Goal: Task Accomplishment & Management: Use online tool/utility

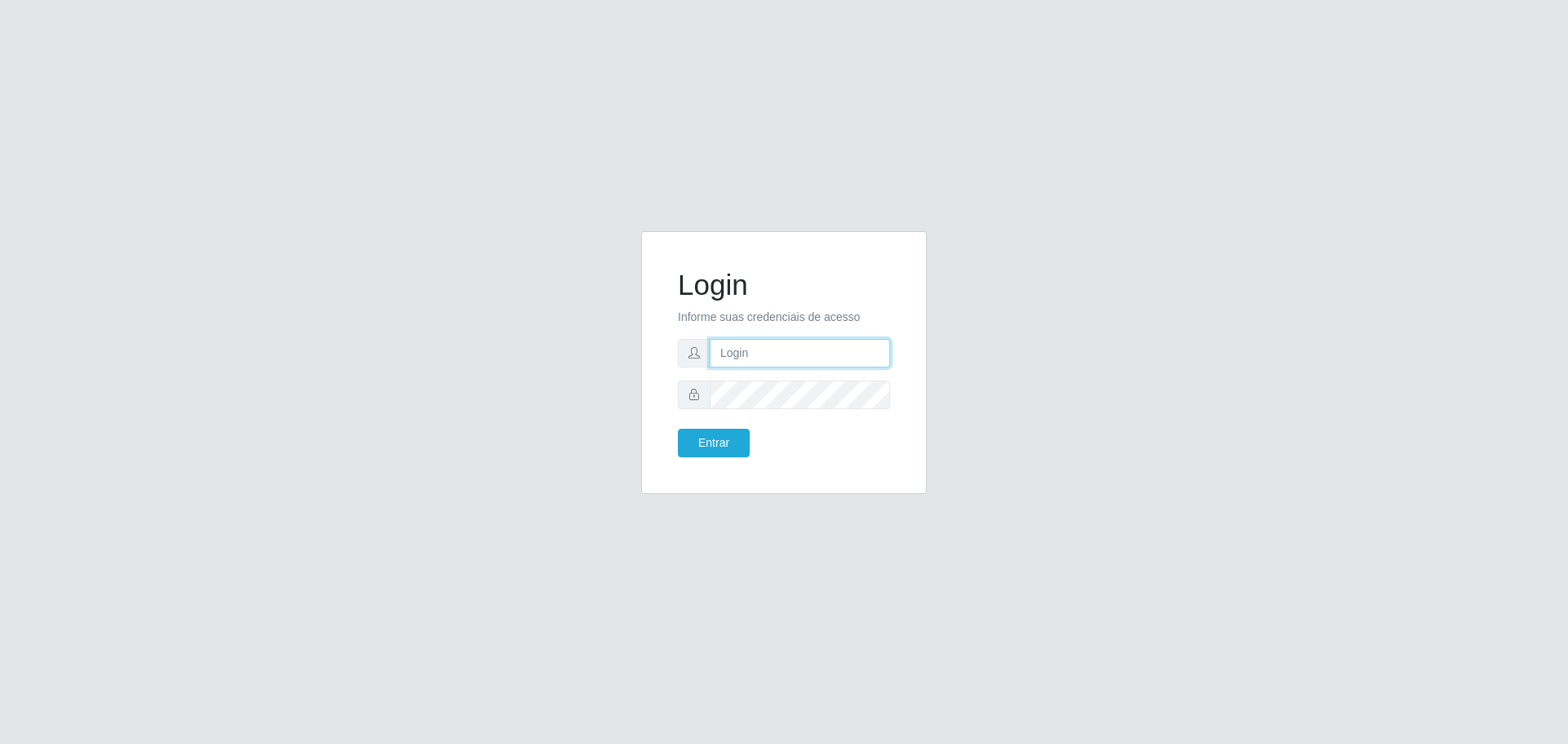
type input "[EMAIL_ADDRESS][DOMAIN_NAME]"
click at [605, 445] on div "Login Informe suas credenciais de acesso [EMAIL_ADDRESS][DOMAIN_NAME] Entrar" at bounding box center [784, 372] width 931 height 282
click at [714, 446] on button "Entrar" at bounding box center [713, 444] width 72 height 29
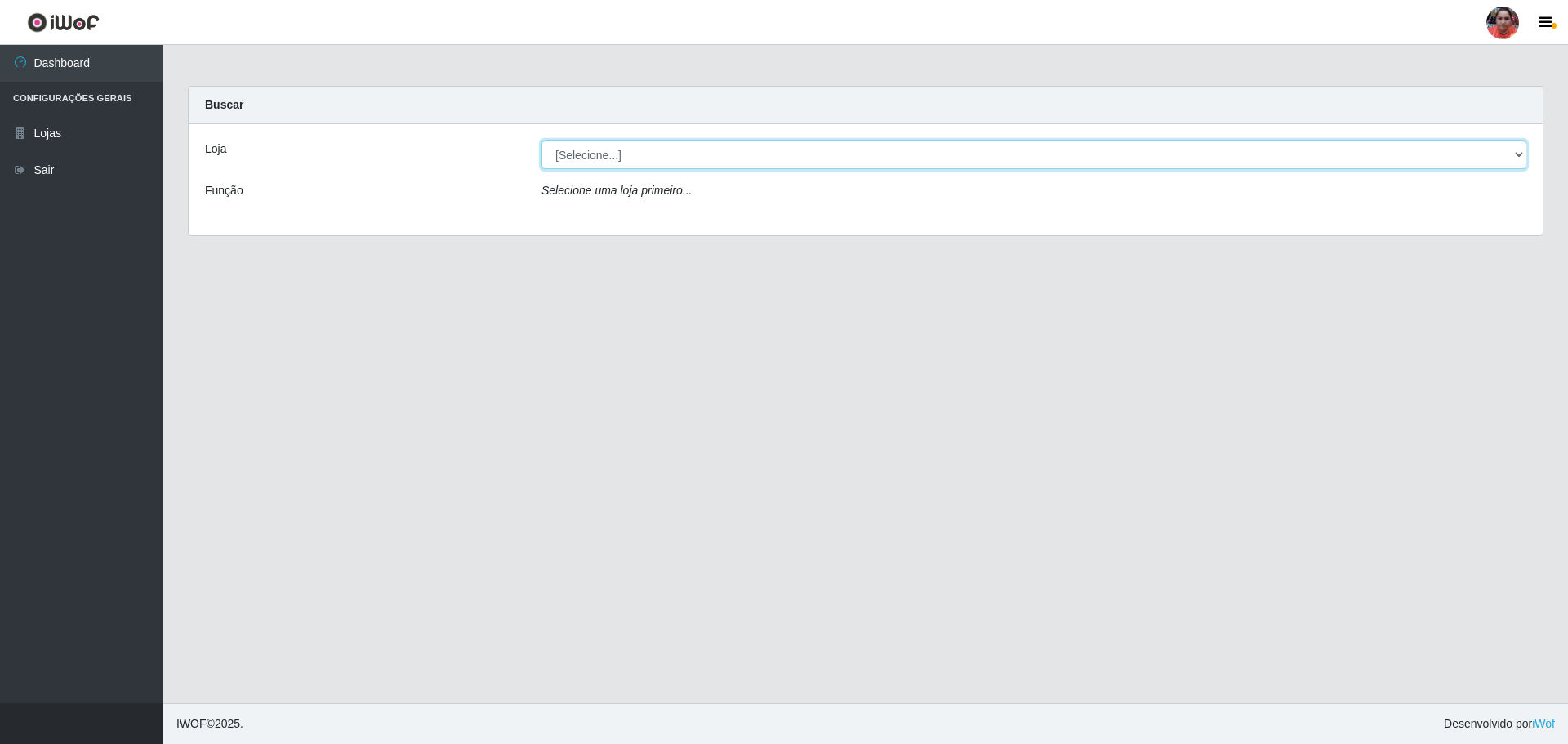
click at [1505, 156] on select "[Selecione...] Mar Vermelho - Loja 05" at bounding box center [1034, 155] width 985 height 29
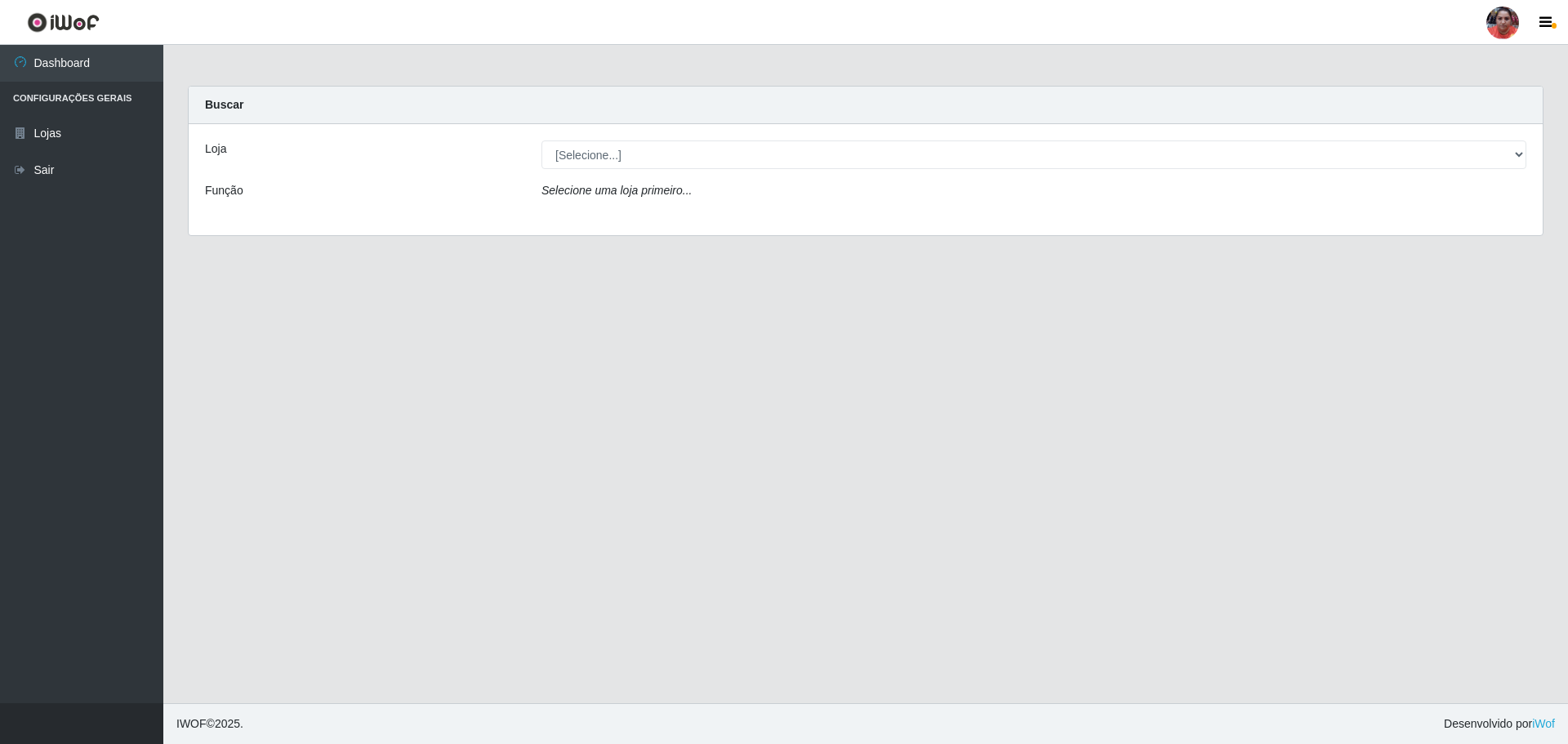
click at [1185, 215] on div "Loja [Selecione...] Mar Vermelho - Loja 05 Função Selecione uma loja primeiro..." at bounding box center [865, 179] width 1354 height 111
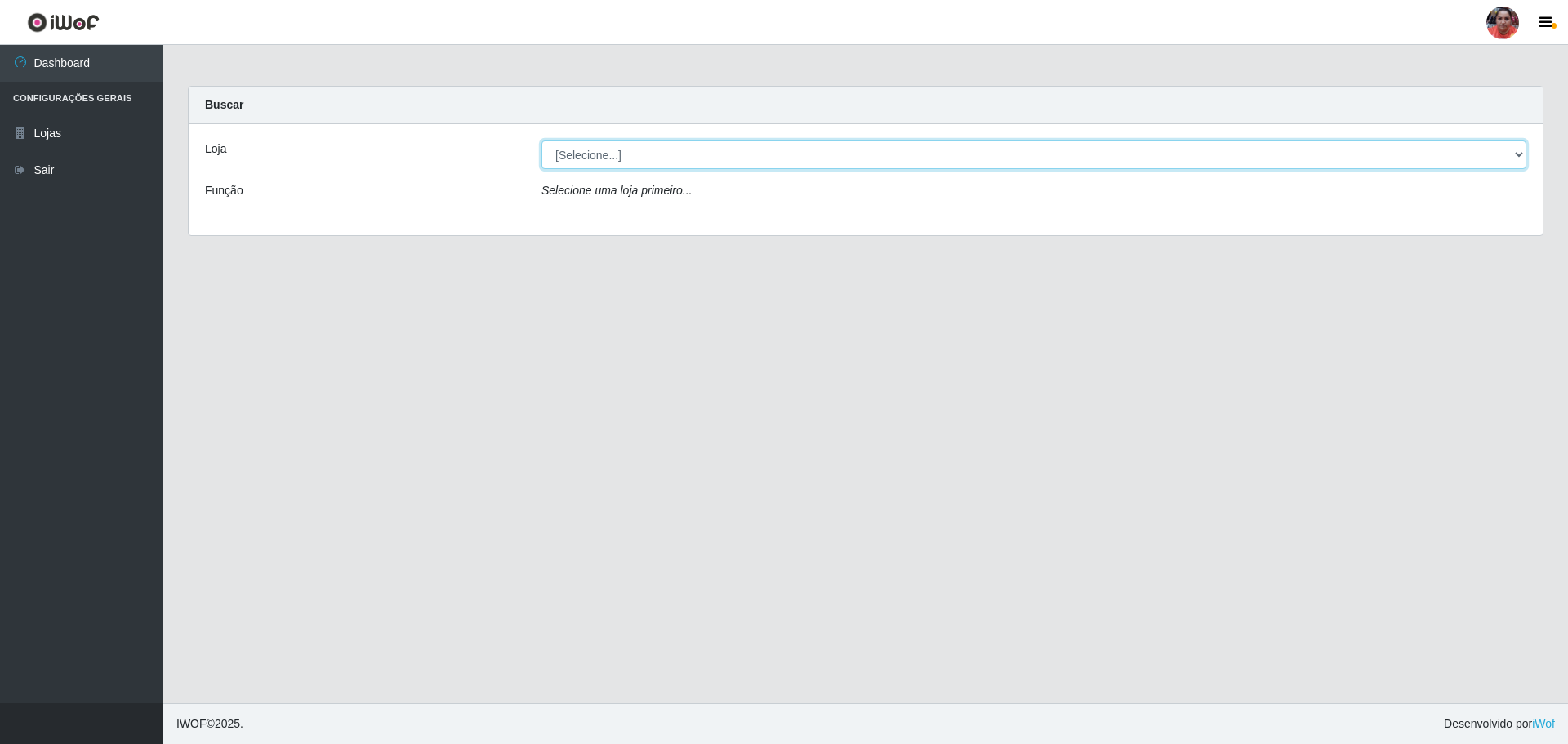
click at [1519, 154] on select "[Selecione...] Mar Vermelho - Loja 05" at bounding box center [1034, 155] width 985 height 29
select select "252"
click at [542, 140] on select "[Selecione...] Mar Vermelho - Loja 05" at bounding box center [1034, 155] width 985 height 29
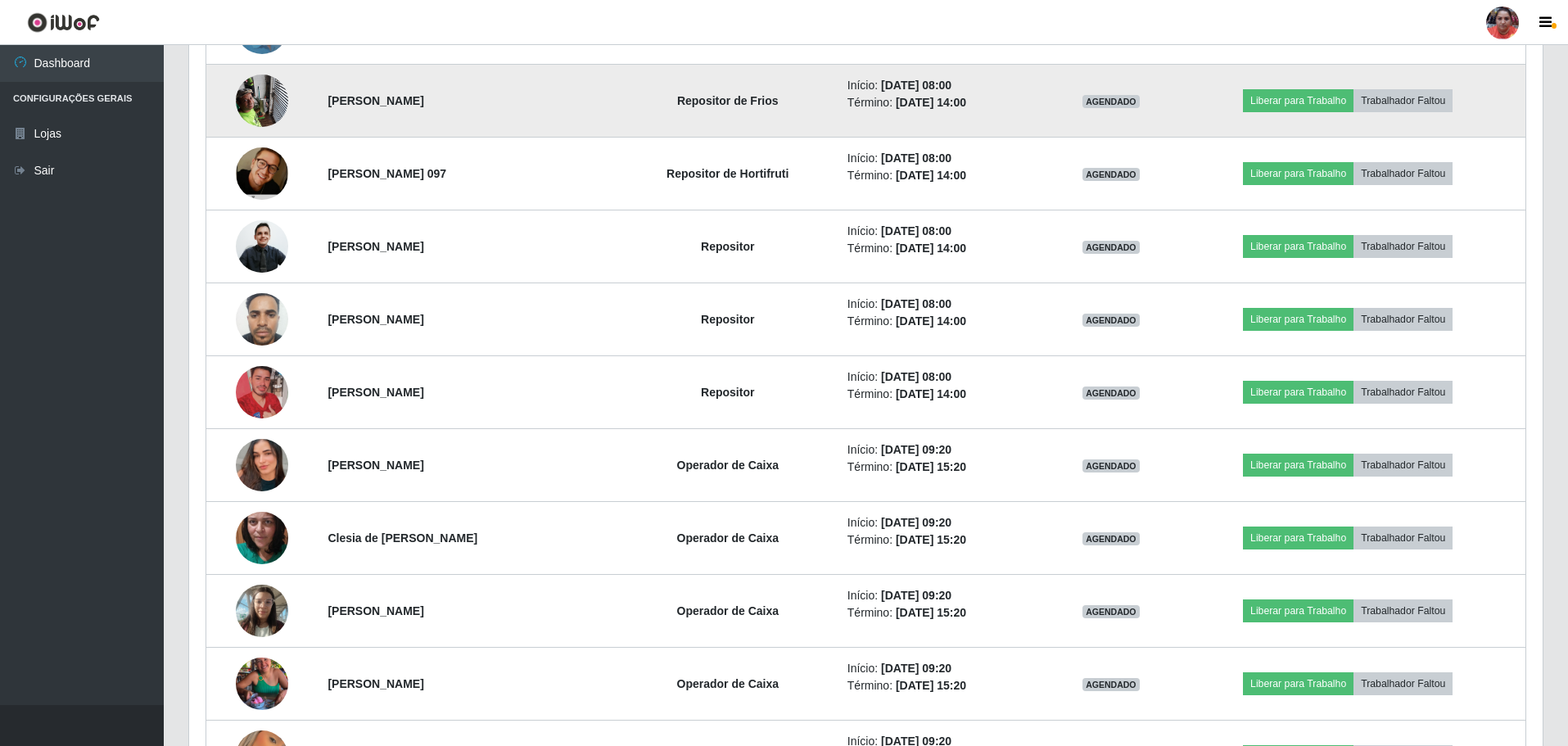
scroll to position [982, 0]
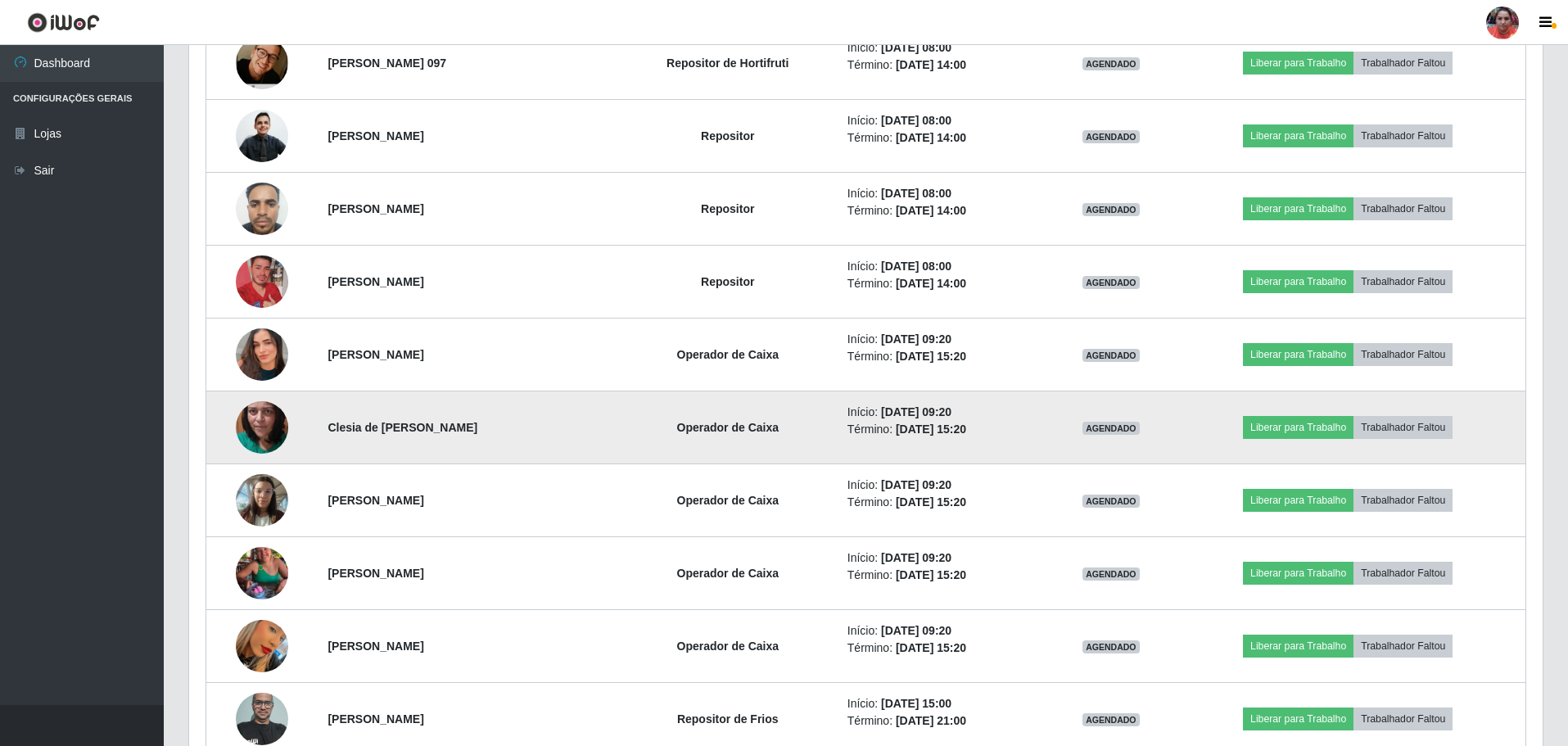
click at [250, 414] on img at bounding box center [262, 427] width 52 height 116
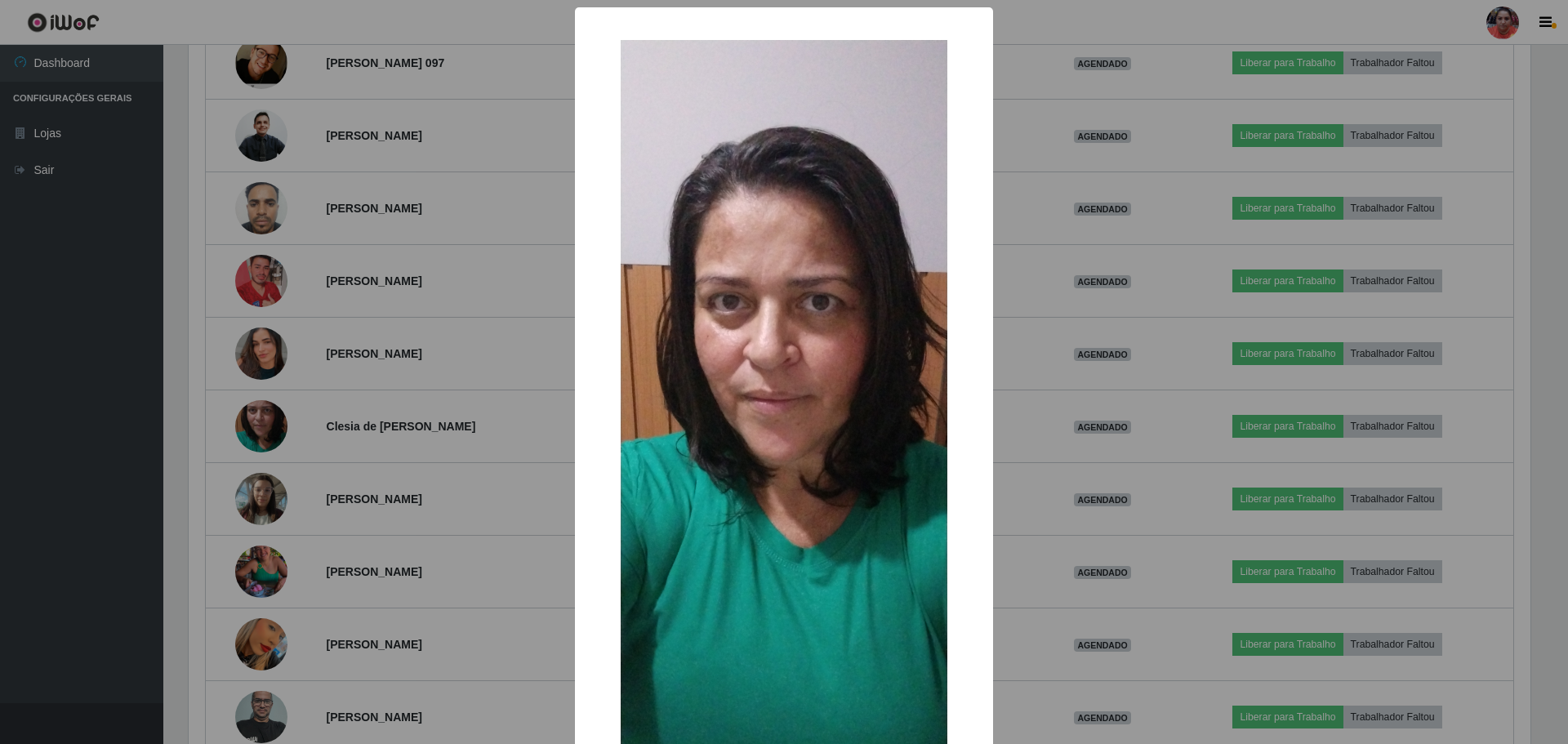
click at [259, 494] on div "× OK Cancel" at bounding box center [784, 372] width 1568 height 744
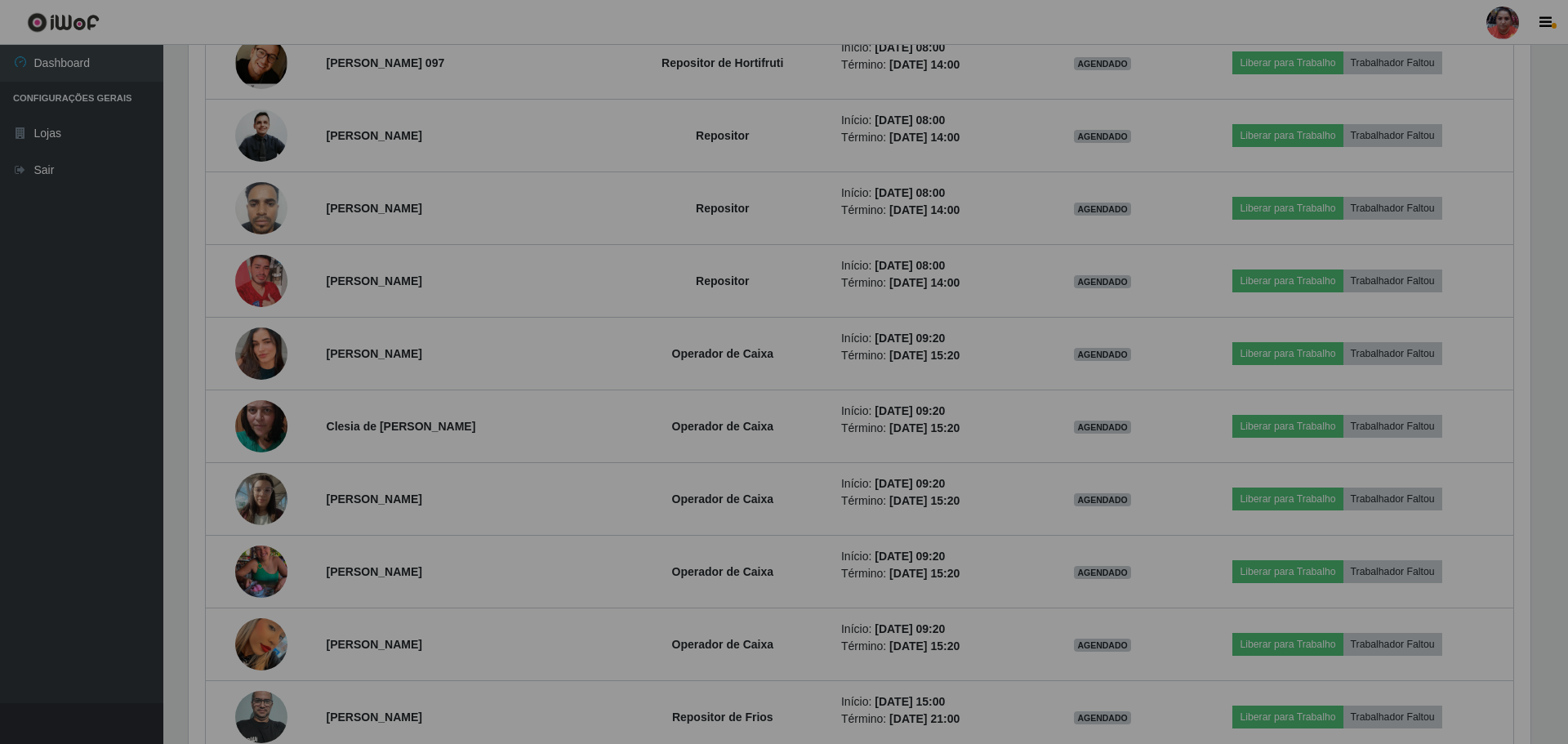
scroll to position [339, 1349]
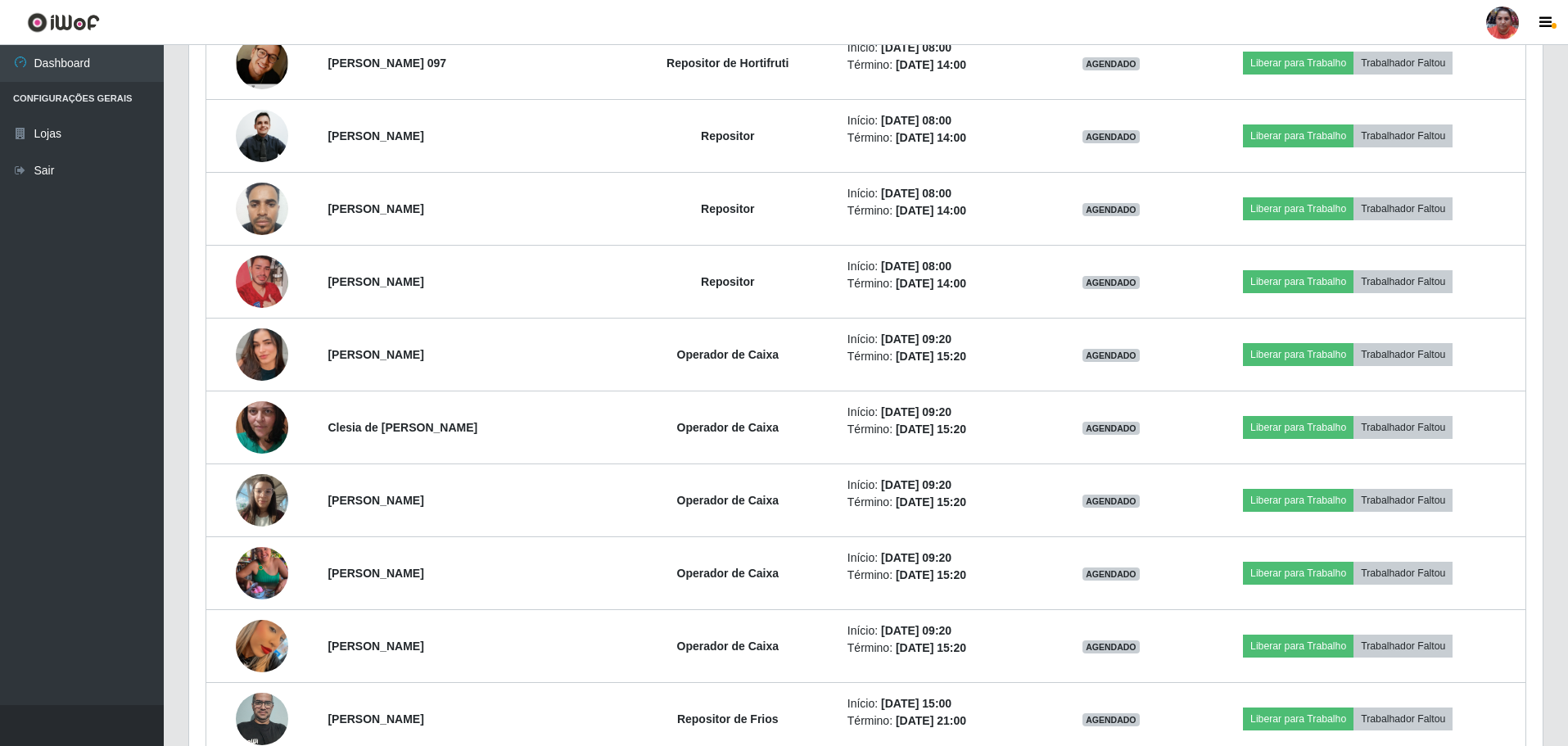
click at [260, 495] on img at bounding box center [262, 500] width 52 height 69
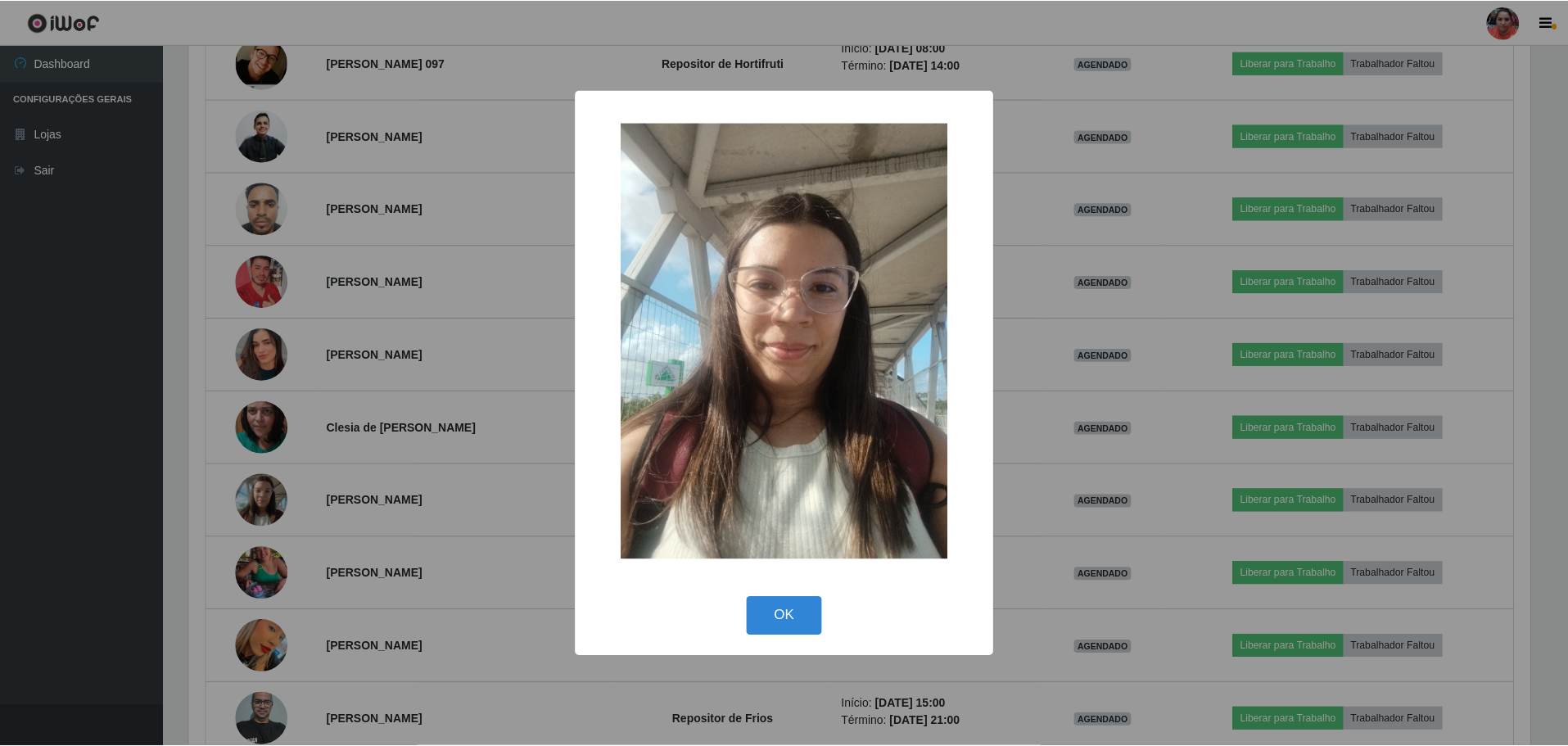
scroll to position [340, 1345]
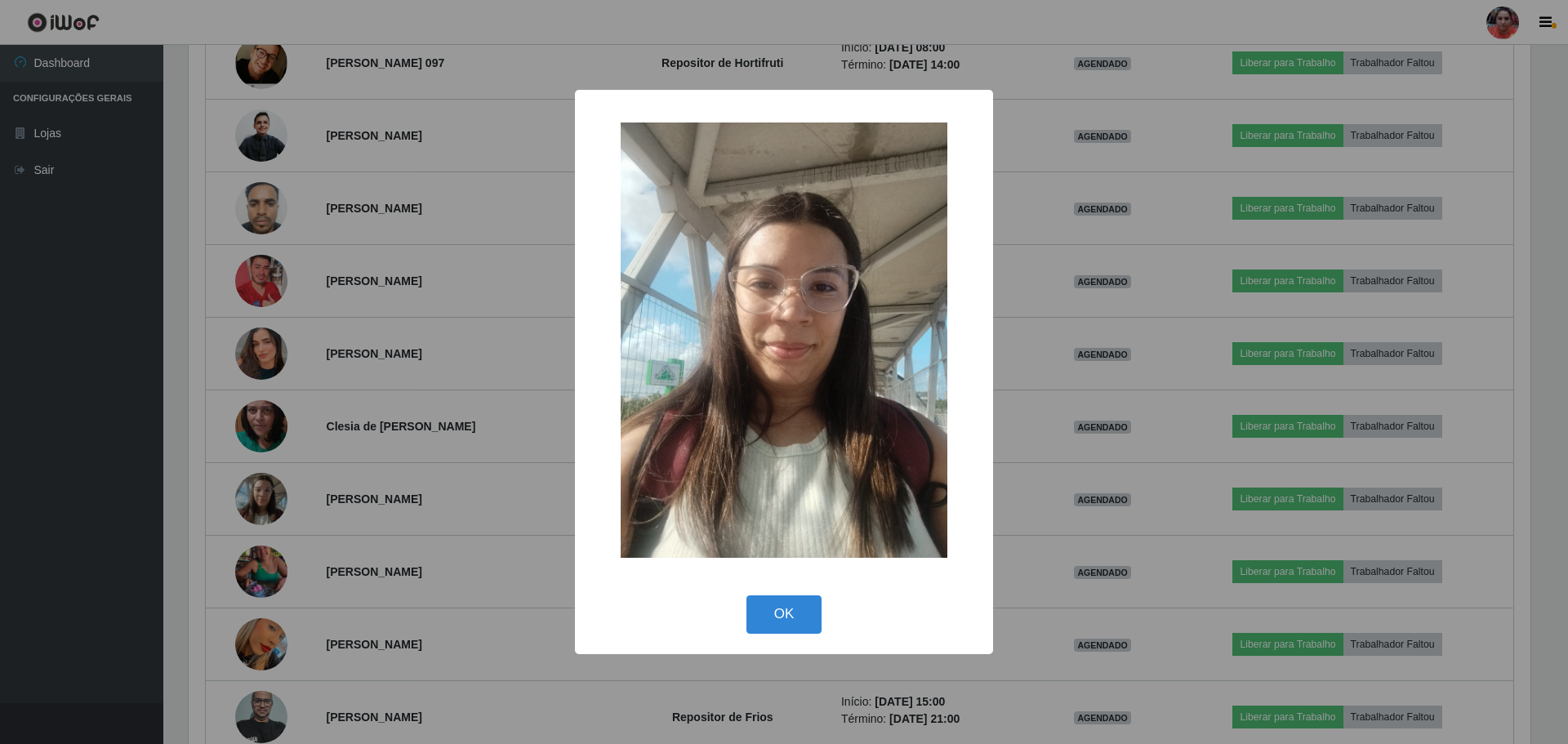
click at [259, 494] on div "× OK Cancel" at bounding box center [784, 372] width 1568 height 744
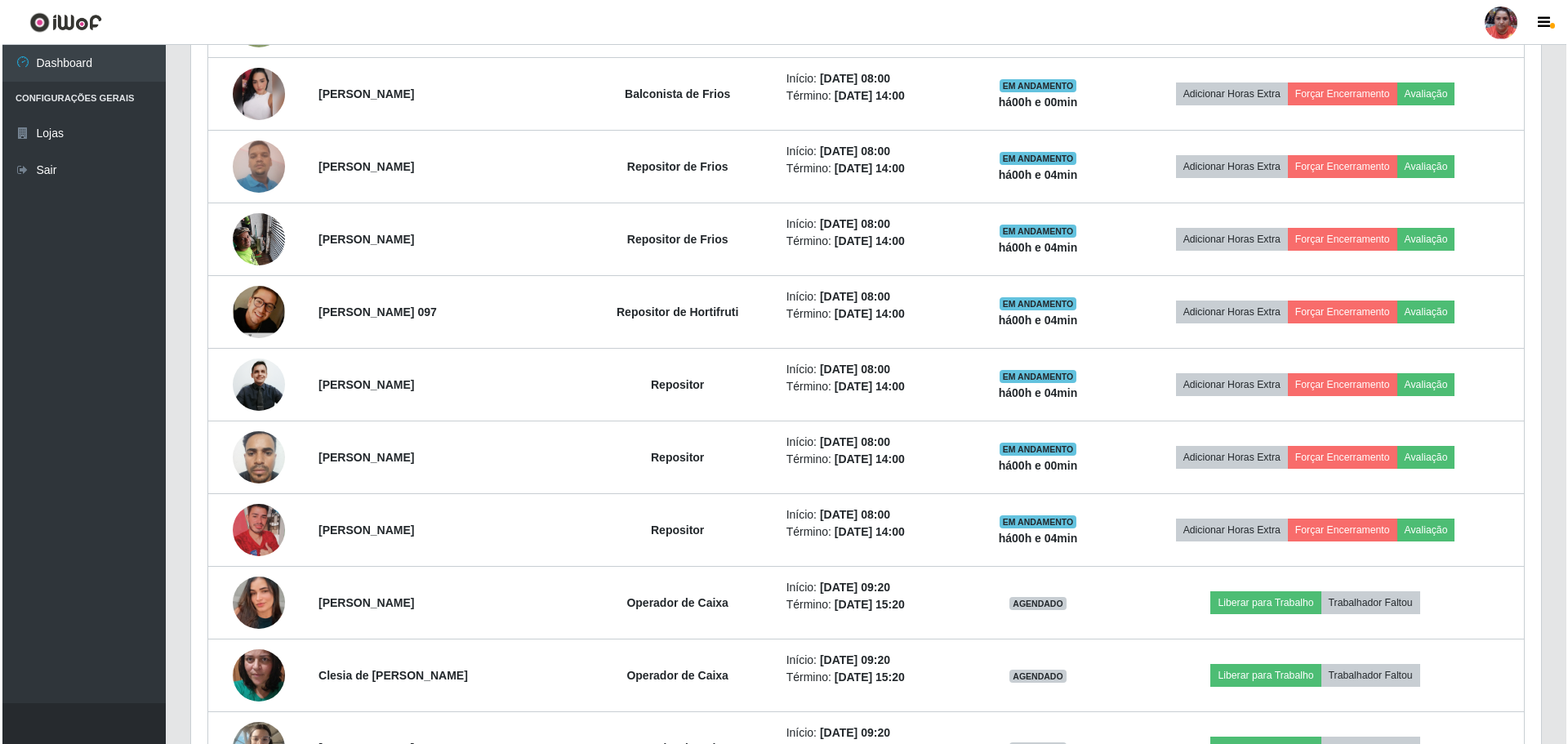
scroll to position [653, 0]
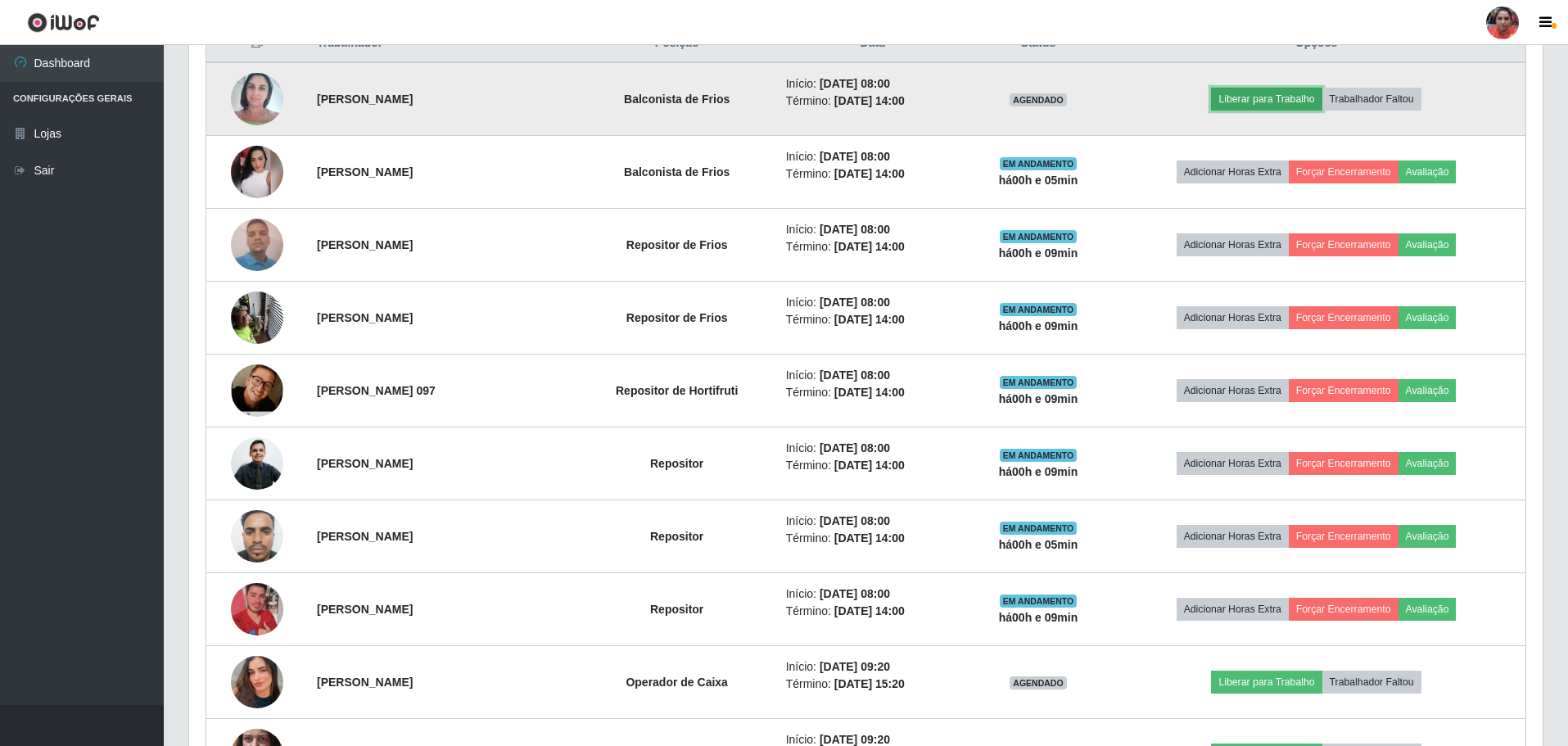
click at [1250, 97] on button "Liberar para Trabalho" at bounding box center [1267, 98] width 111 height 23
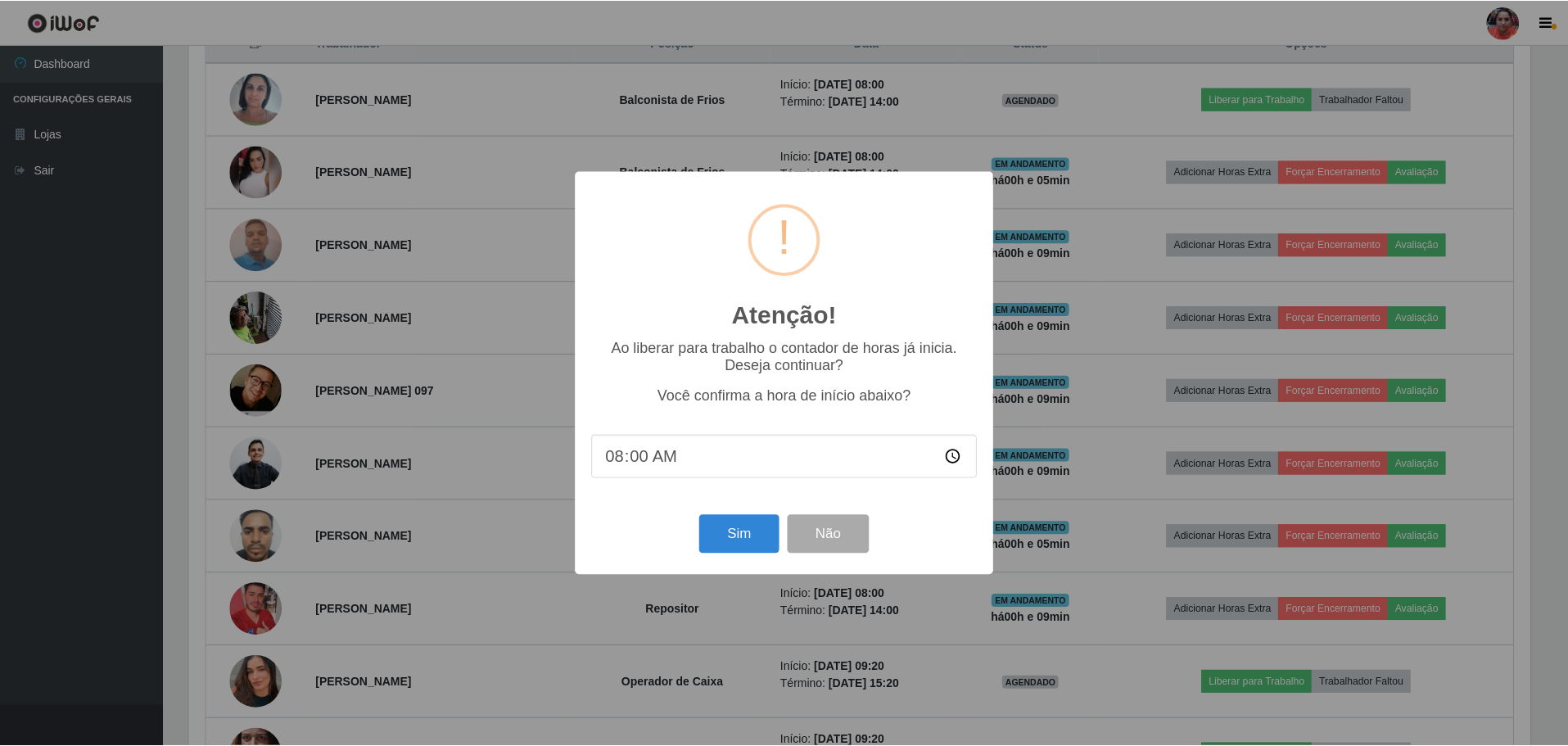
scroll to position [340, 1345]
click at [768, 540] on button "Sim" at bounding box center [741, 534] width 79 height 39
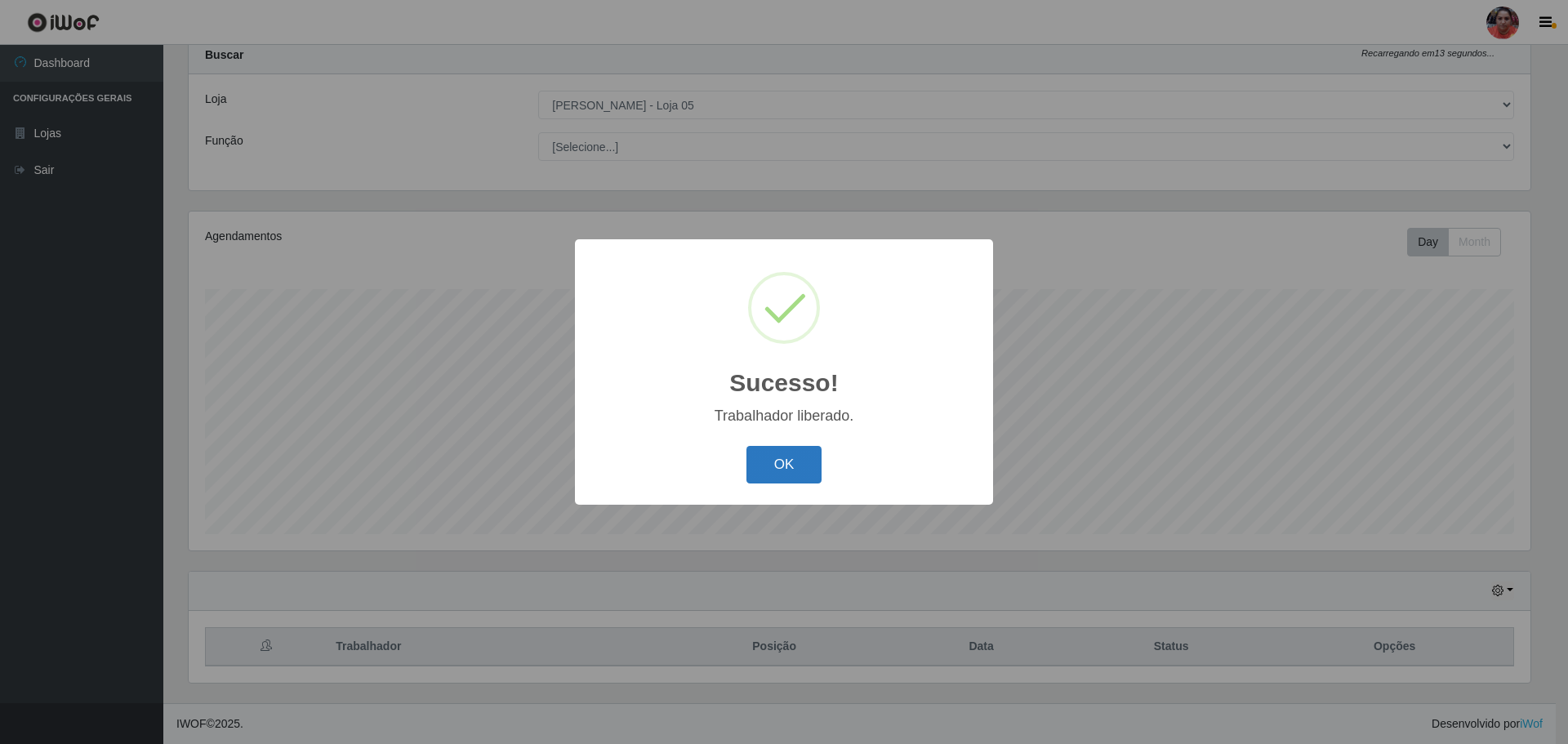
click at [808, 469] on button "OK" at bounding box center [784, 465] width 76 height 39
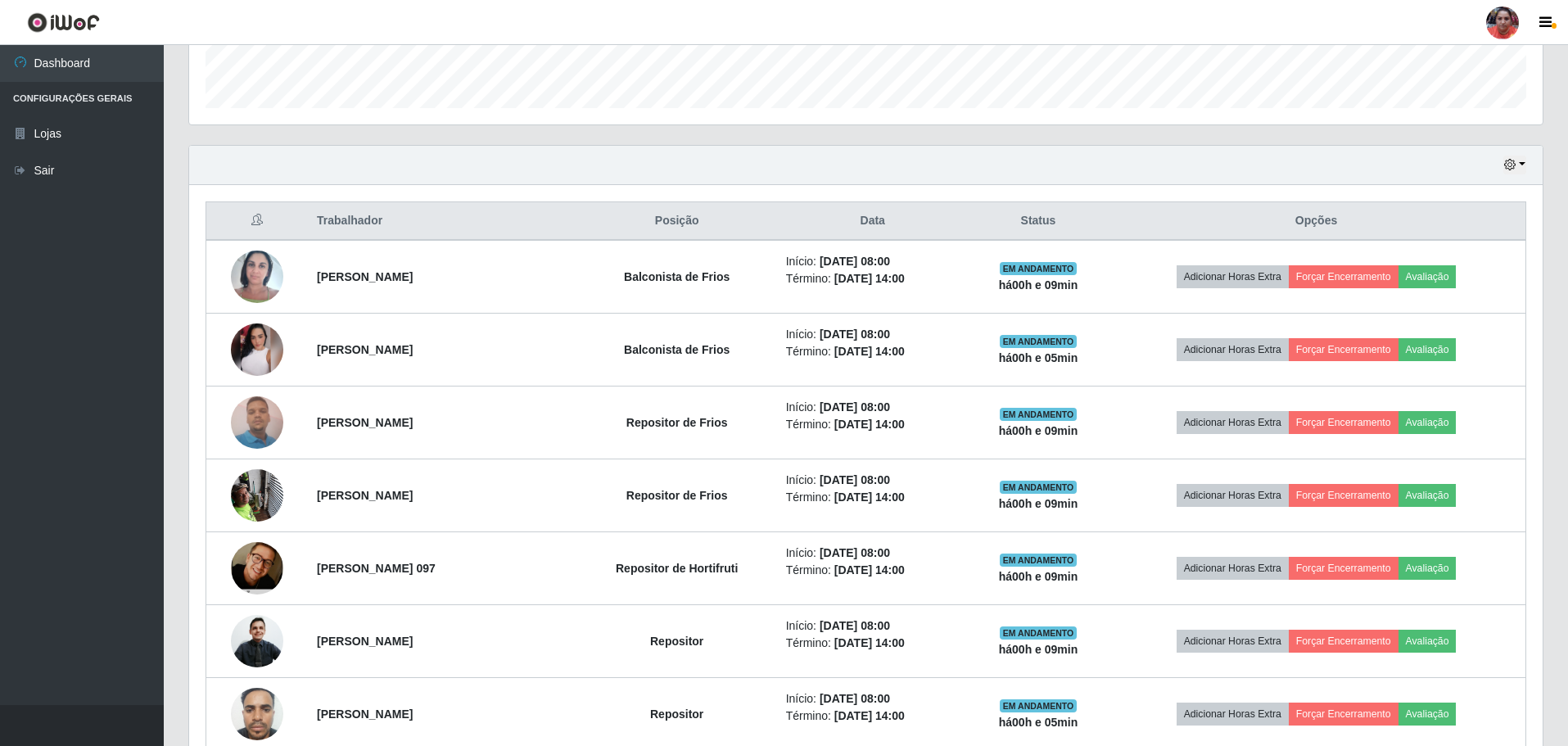
scroll to position [459, 0]
